Goal: Find specific page/section: Find specific page/section

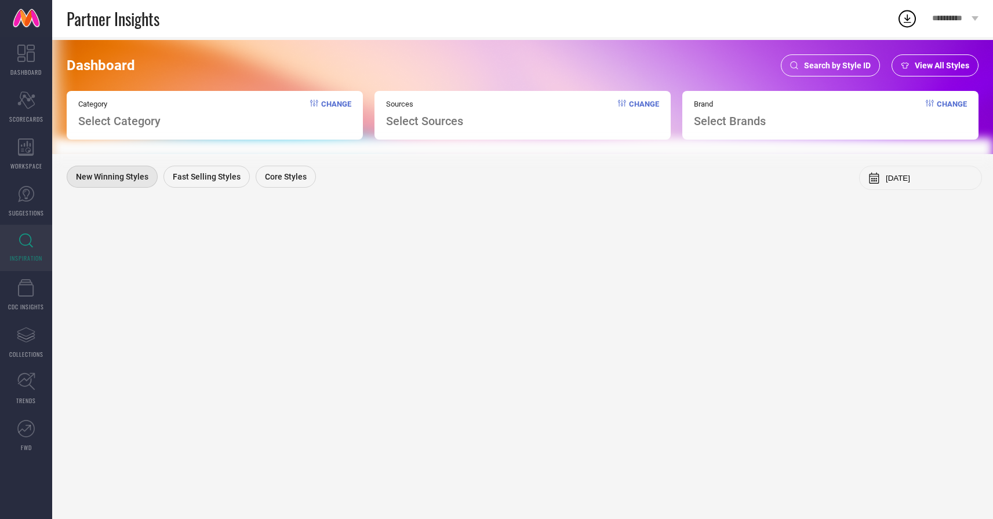
click at [837, 66] on span "Search by Style ID" at bounding box center [837, 65] width 67 height 9
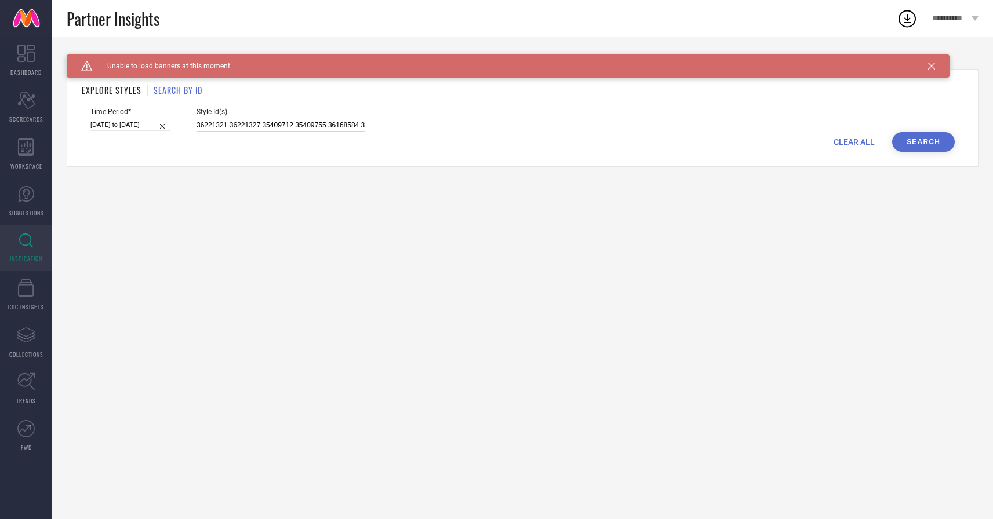
click at [276, 126] on input "36221321 36221327 35409712 35409755 36168584 35409809 36168575 35409965 3541018…" at bounding box center [280, 125] width 168 height 13
paste input "32237112 32236888 32237288 32236981 32237072 32237093 32237121 32237053 3223711…"
type input "32237112 32236888 32237288 32236981 32237072 32237093 32237121 32237053 3223711…"
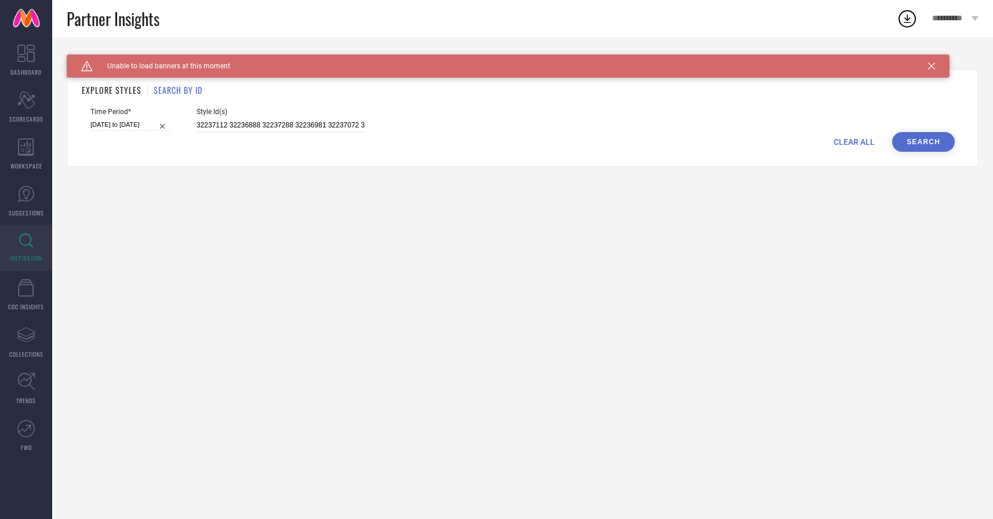
click at [929, 144] on button "Search" at bounding box center [923, 142] width 63 height 20
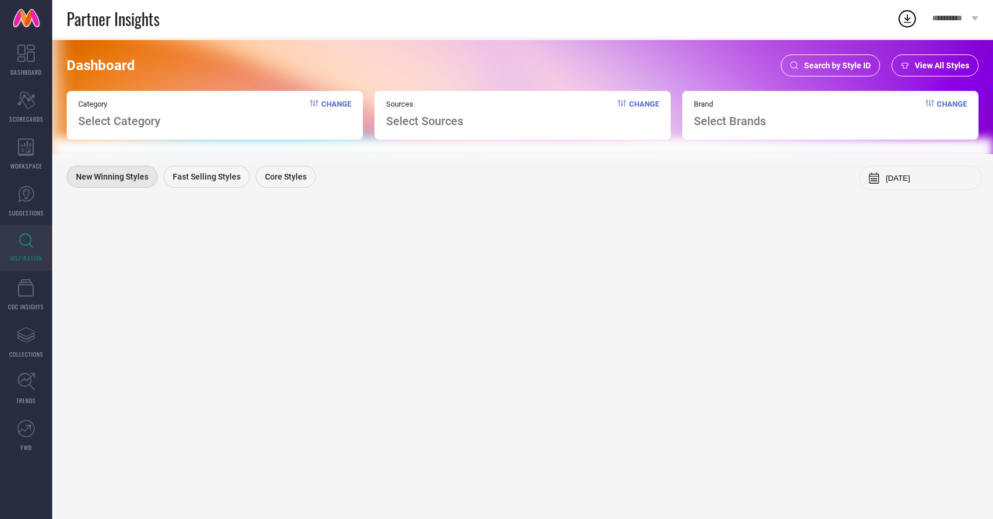
click at [858, 64] on span "Search by Style ID" at bounding box center [837, 65] width 67 height 9
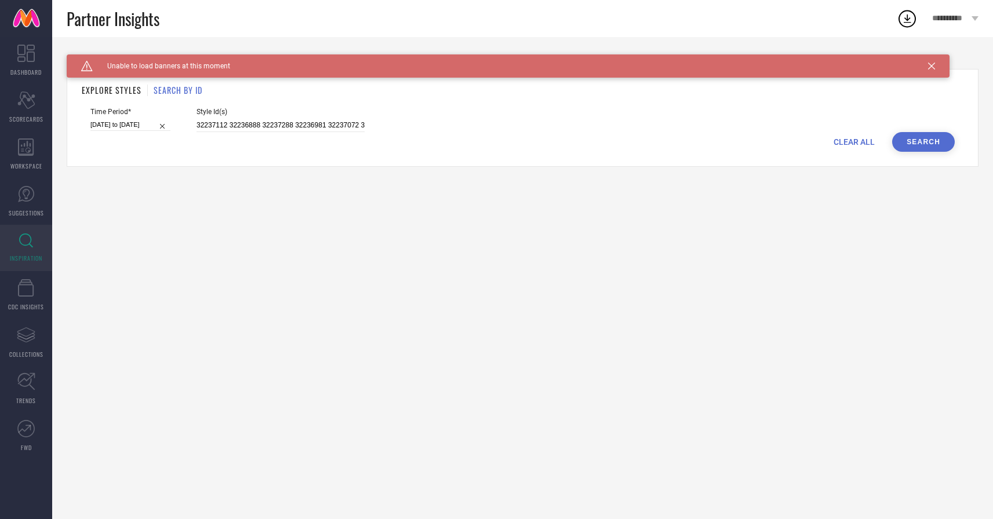
click at [932, 64] on icon at bounding box center [931, 66] width 7 height 7
